Goal: Task Accomplishment & Management: Manage account settings

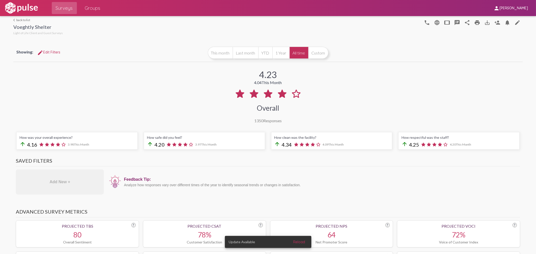
click at [298, 50] on button "All time" at bounding box center [298, 53] width 19 height 12
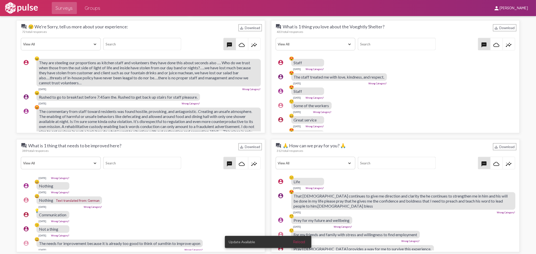
scroll to position [558, 0]
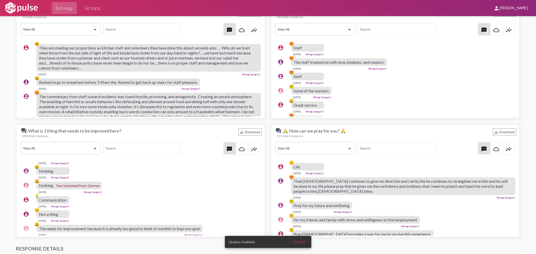
click at [297, 239] on button "Reload" at bounding box center [299, 242] width 20 height 9
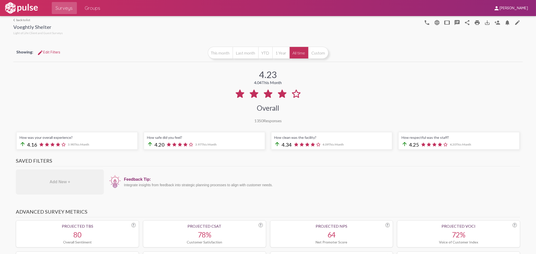
click at [61, 8] on span "Surveys" at bounding box center [64, 8] width 17 height 9
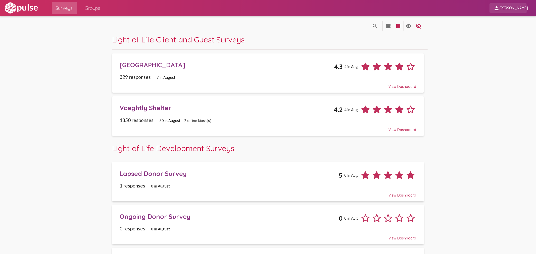
click at [508, 8] on span "[PERSON_NAME]" at bounding box center [514, 8] width 28 height 5
click at [504, 21] on button "Sign Out" at bounding box center [509, 21] width 28 height 12
